Goal: Information Seeking & Learning: Learn about a topic

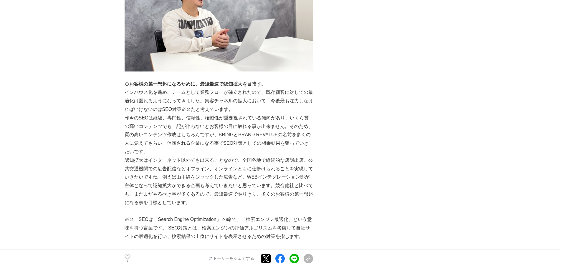
scroll to position [1120, 0]
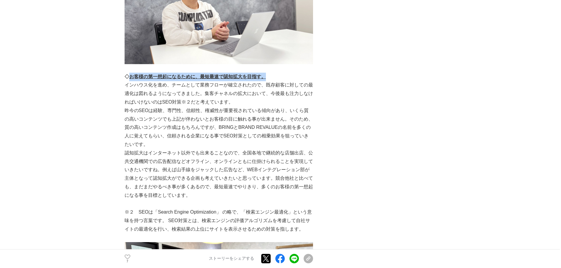
drag, startPoint x: 131, startPoint y: 61, endPoint x: 265, endPoint y: 61, distance: 133.8
click at [265, 74] on u "お客様の第一想起になるために、最短最速で認知拡大を目指す。" at bounding box center [197, 76] width 137 height 5
click at [186, 83] on p "インハウス化を進め、チームとして業務フローが確立されたので、既存顧客に対しての最適化は図れるようになってきました。集客チャネルの拡大において、今後最も注力しな…" at bounding box center [219, 93] width 189 height 25
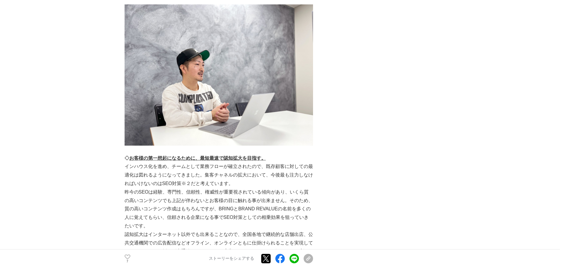
scroll to position [1031, 0]
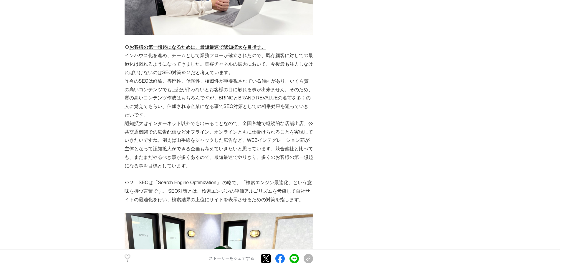
click at [263, 128] on p "認知拡大はインターネット以外でも出来ることなので、全国各地で継続的な店舗出店、公共交通機関での広告配信などオフライン、オンラインともに仕掛けられることを実現し…" at bounding box center [219, 145] width 189 height 51
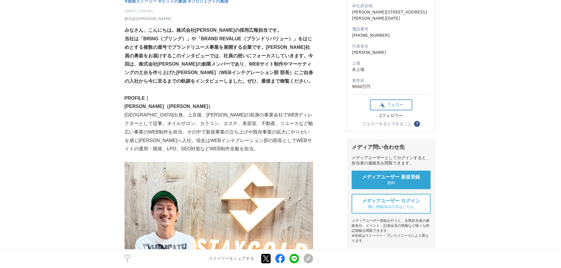
scroll to position [0, 0]
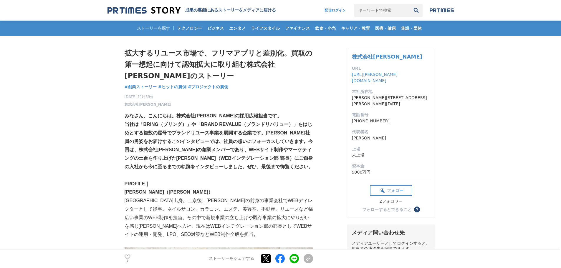
drag, startPoint x: 121, startPoint y: 98, endPoint x: 161, endPoint y: 98, distance: 39.2
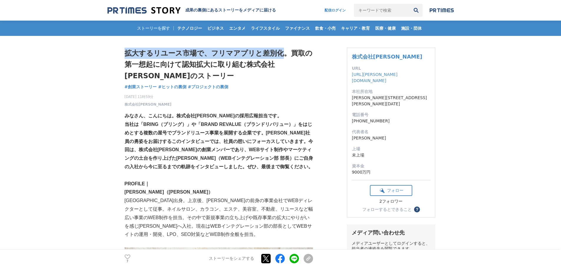
drag, startPoint x: 58, startPoint y: 53, endPoint x: 271, endPoint y: 56, distance: 212.8
